Goal: Task Accomplishment & Management: Use online tool/utility

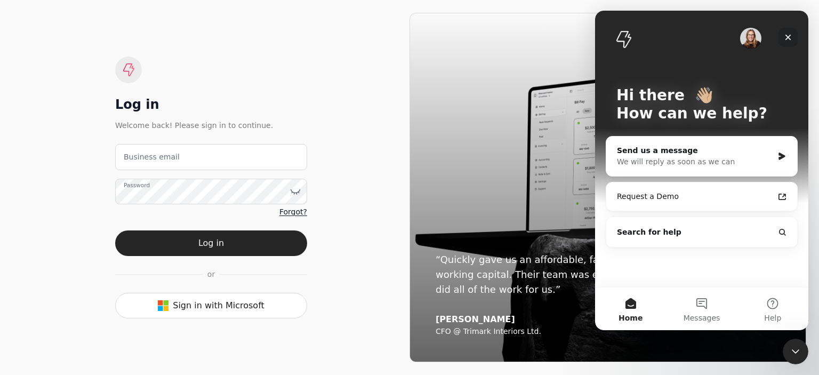
click at [785, 36] on icon "Close" at bounding box center [788, 37] width 9 height 9
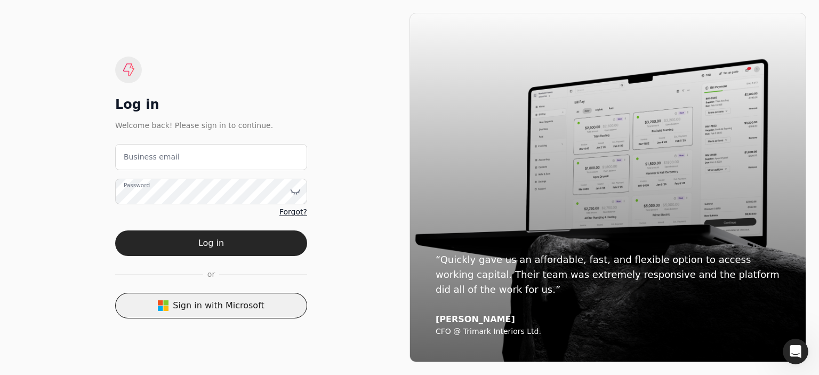
click at [254, 313] on button "Sign in with Microsoft" at bounding box center [211, 306] width 192 height 26
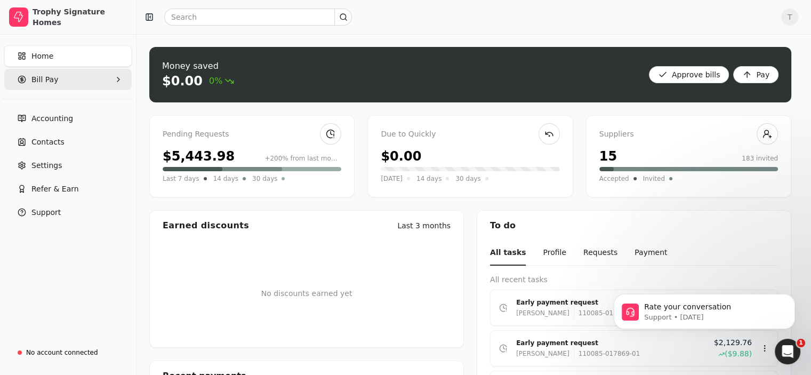
click at [69, 84] on Pay "Bill Pay" at bounding box center [67, 79] width 127 height 21
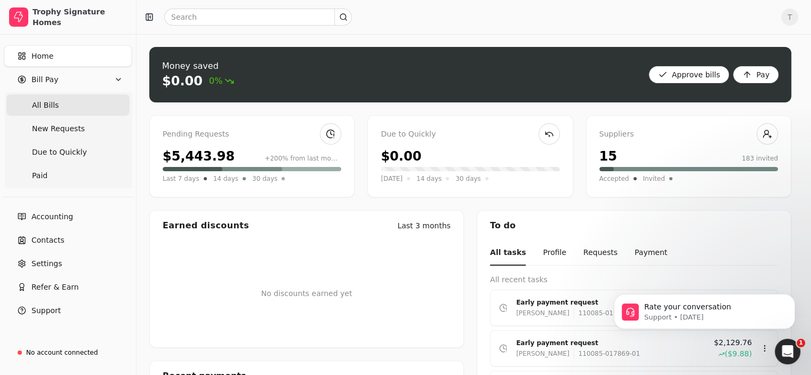
click at [74, 103] on Bills "All Bills" at bounding box center [67, 104] width 123 height 21
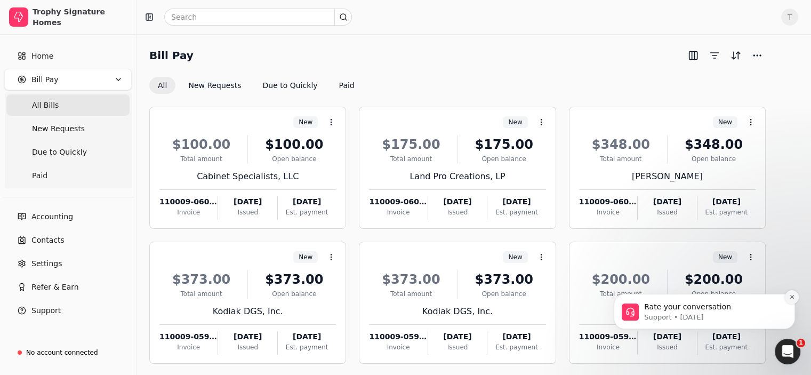
click at [794, 298] on icon "Dismiss notification" at bounding box center [792, 297] width 6 height 6
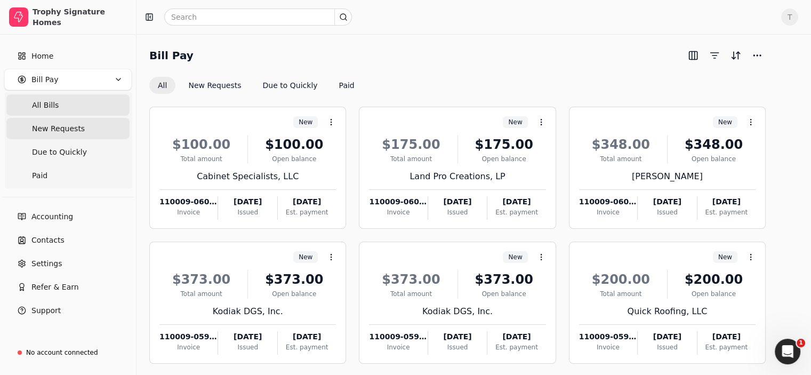
click at [66, 130] on span "New Requests" at bounding box center [58, 128] width 53 height 11
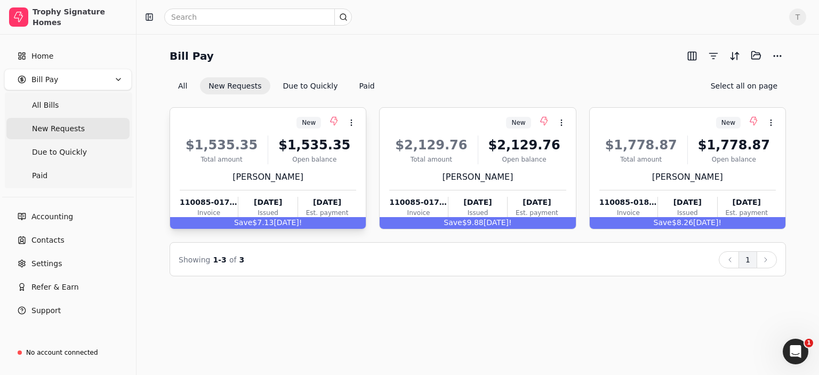
click at [296, 151] on div "$1,535.35" at bounding box center [314, 144] width 84 height 19
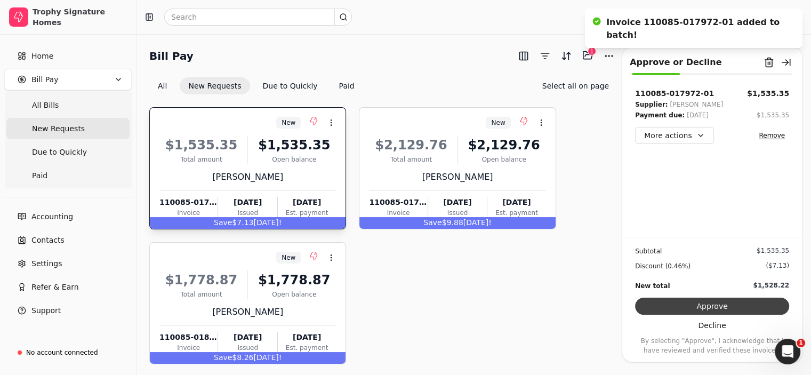
click at [711, 304] on button "Approve" at bounding box center [712, 306] width 154 height 17
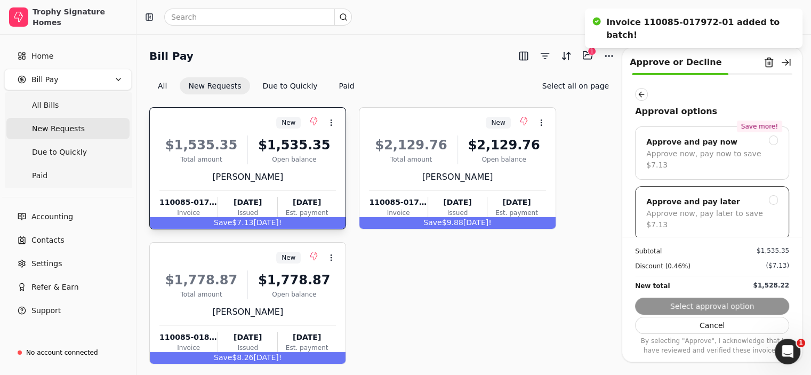
click at [769, 195] on div at bounding box center [774, 200] width 10 height 10
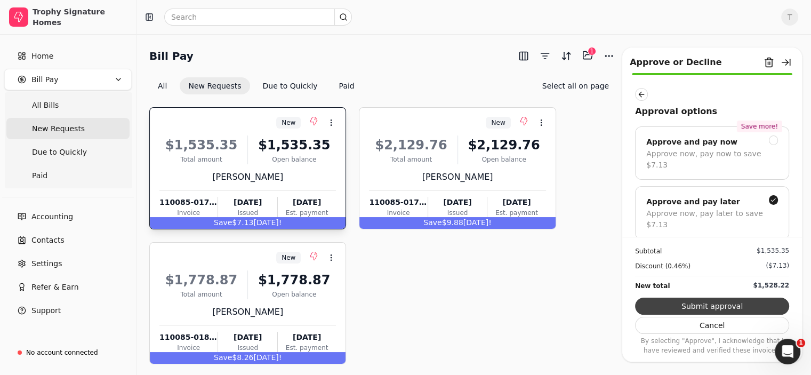
click at [721, 305] on button "Submit approval" at bounding box center [712, 306] width 154 height 17
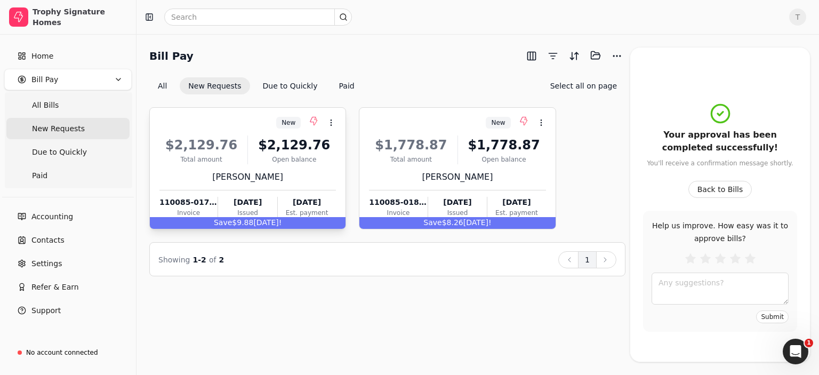
click at [298, 152] on div "$2,129.76" at bounding box center [294, 144] width 84 height 19
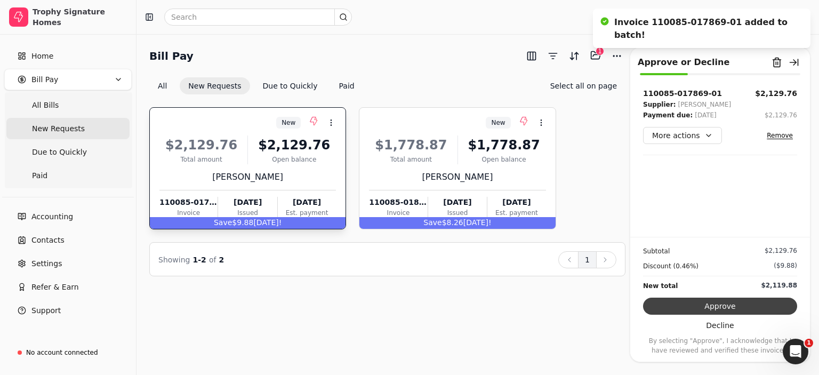
click at [721, 304] on button "Approve" at bounding box center [720, 306] width 154 height 17
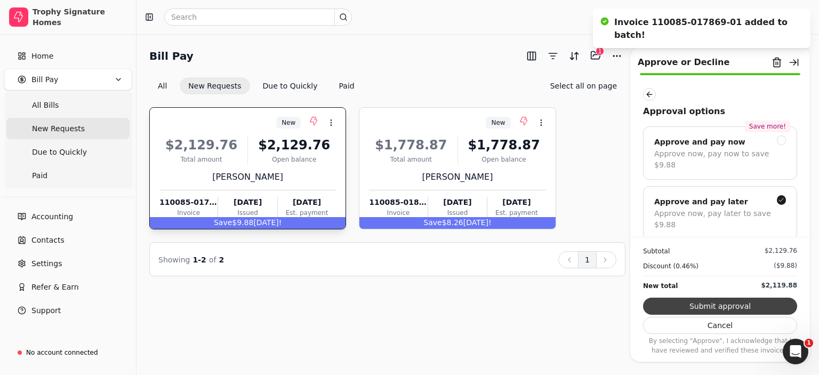
click at [732, 307] on button "Submit approval" at bounding box center [720, 306] width 154 height 17
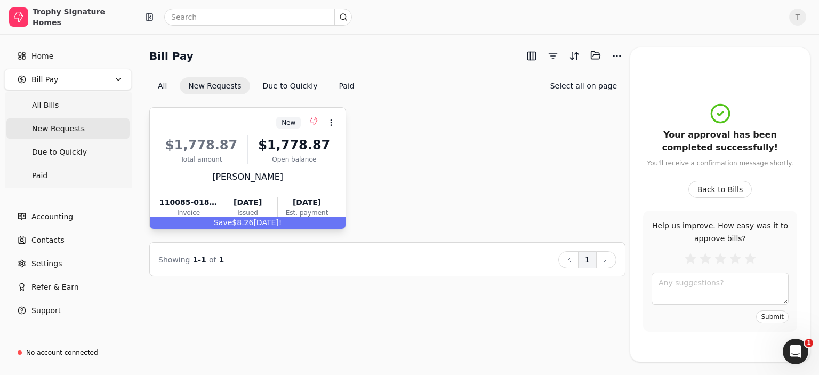
click at [243, 152] on div "$1,778.87 Total amount $1,778.87 Open balance" at bounding box center [247, 149] width 176 height 29
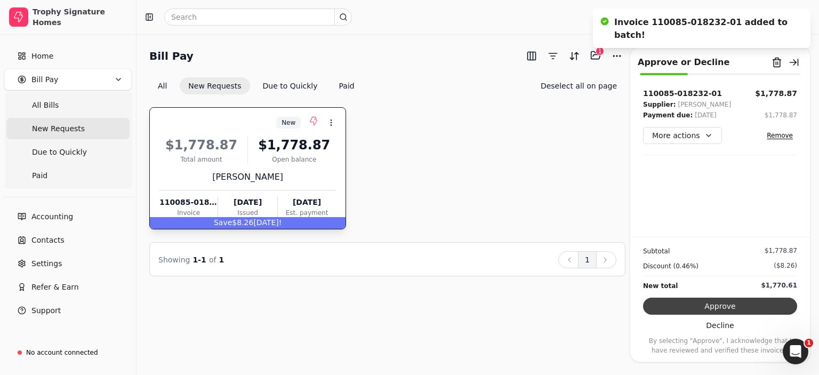
click at [750, 304] on button "Approve" at bounding box center [720, 306] width 154 height 17
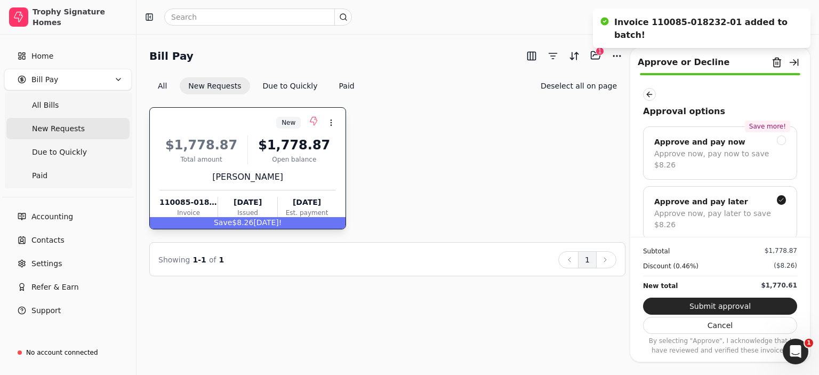
click at [739, 309] on button "Submit approval" at bounding box center [720, 306] width 154 height 17
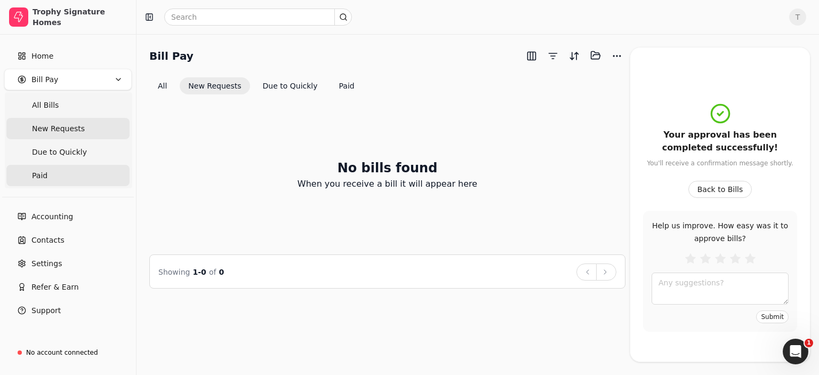
click at [50, 172] on link "Paid" at bounding box center [67, 175] width 123 height 21
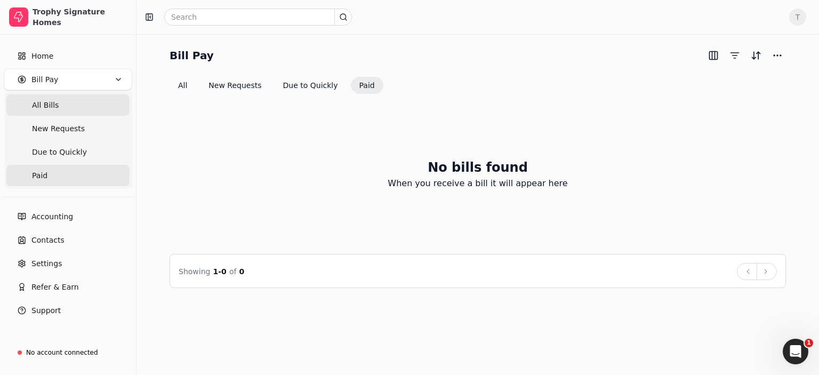
click at [70, 111] on Bills "All Bills" at bounding box center [67, 104] width 123 height 21
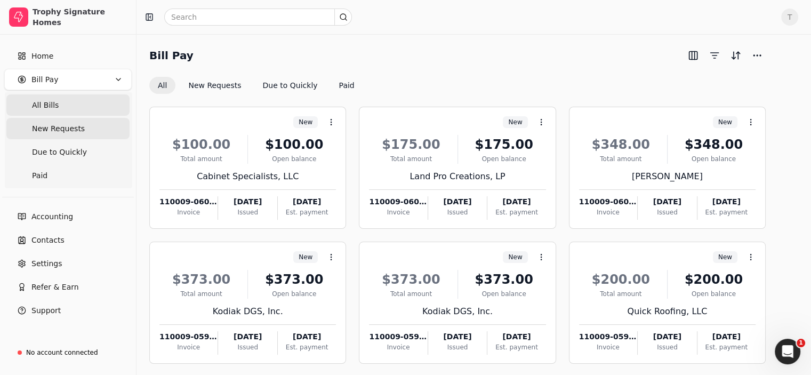
click at [82, 131] on Requests "New Requests" at bounding box center [67, 128] width 123 height 21
